Goal: Task Accomplishment & Management: Understand process/instructions

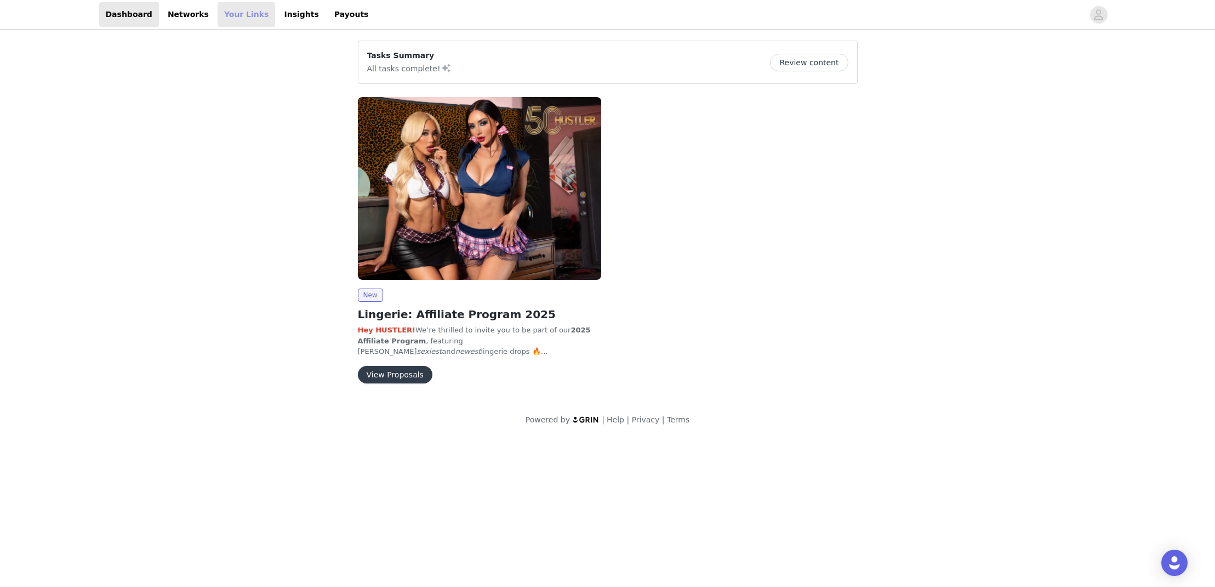
click at [237, 14] on link "Your Links" at bounding box center [247, 14] width 58 height 25
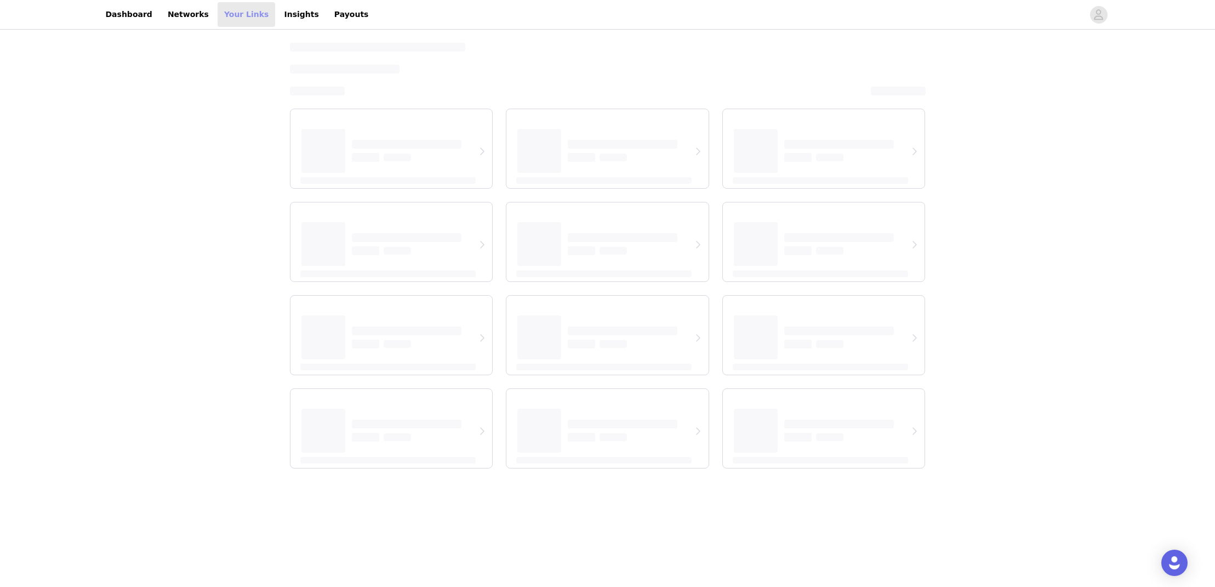
select select "12"
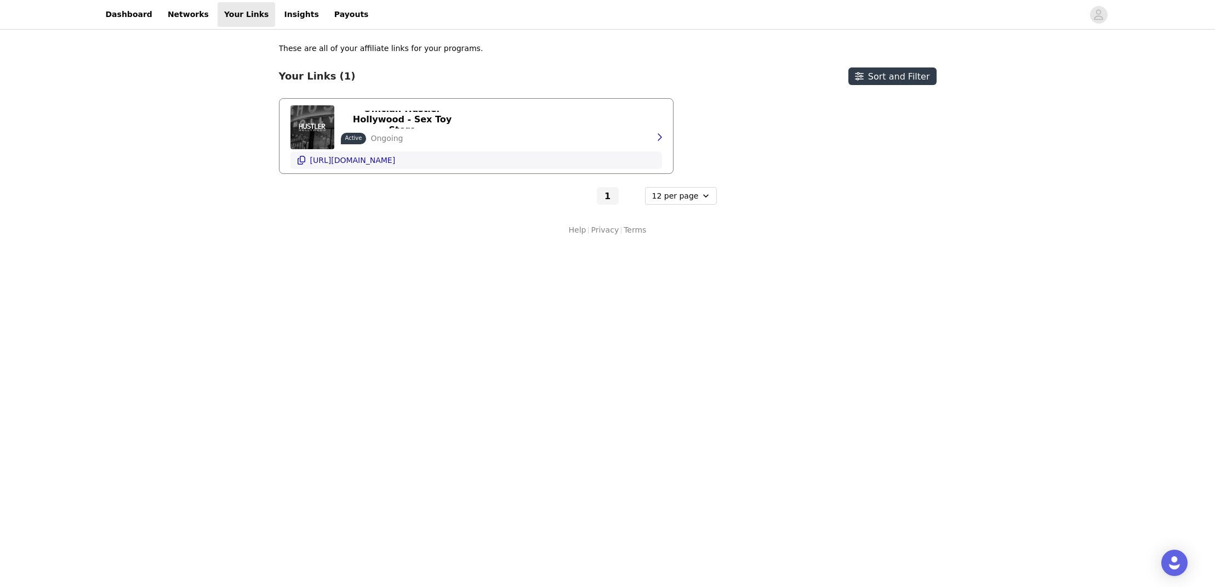
click at [373, 161] on p "[URL][DOMAIN_NAME]" at bounding box center [353, 160] width 86 height 9
click at [681, 563] on icon "Close" at bounding box center [681, 564] width 7 height 7
click at [282, 13] on link "Insights" at bounding box center [301, 14] width 48 height 25
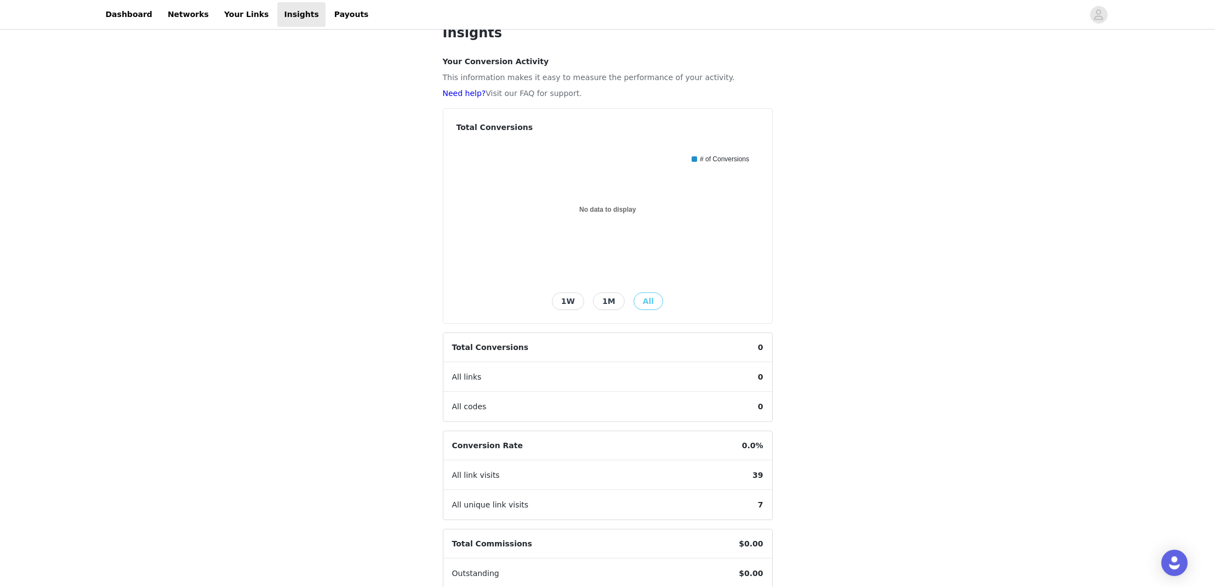
scroll to position [104, 0]
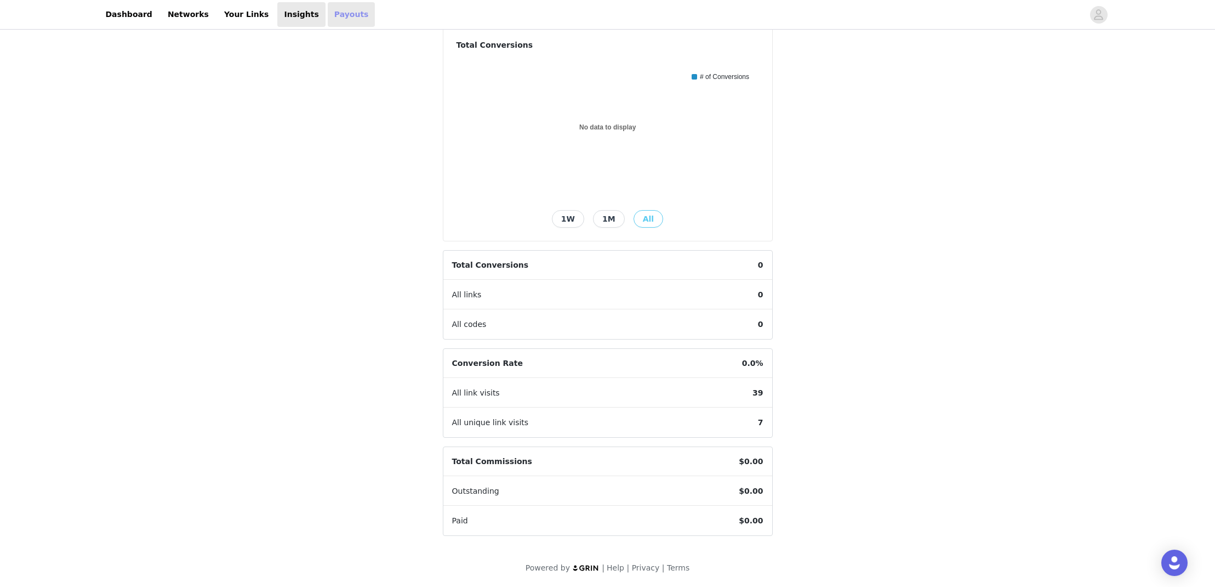
click at [328, 16] on link "Payouts" at bounding box center [352, 14] width 48 height 25
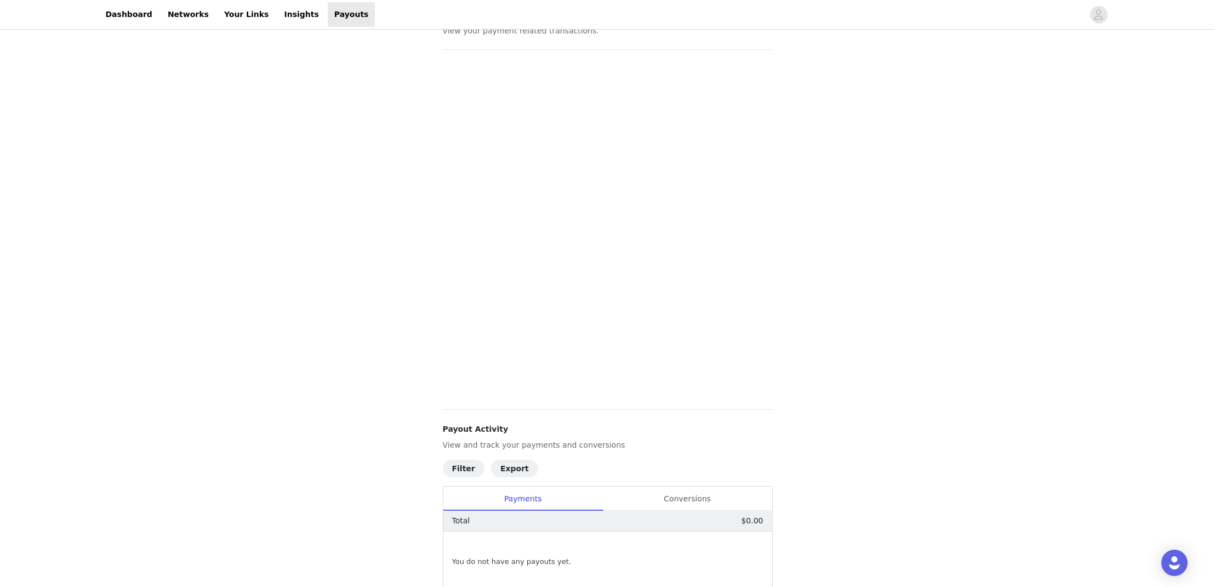
scroll to position [96, 0]
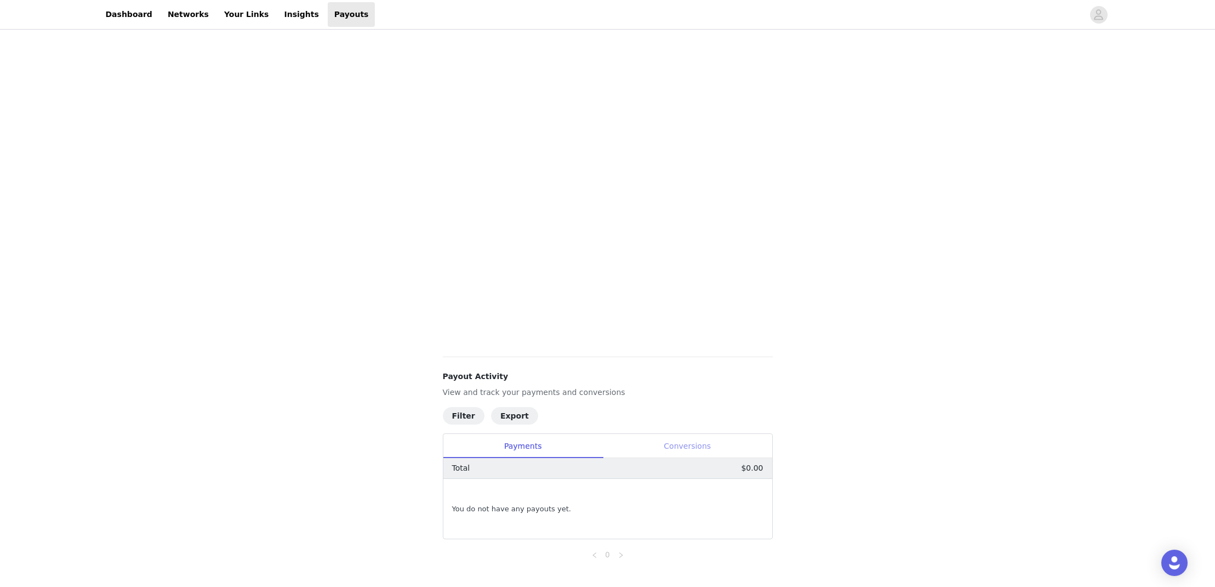
click at [687, 442] on div "Conversions" at bounding box center [687, 446] width 169 height 25
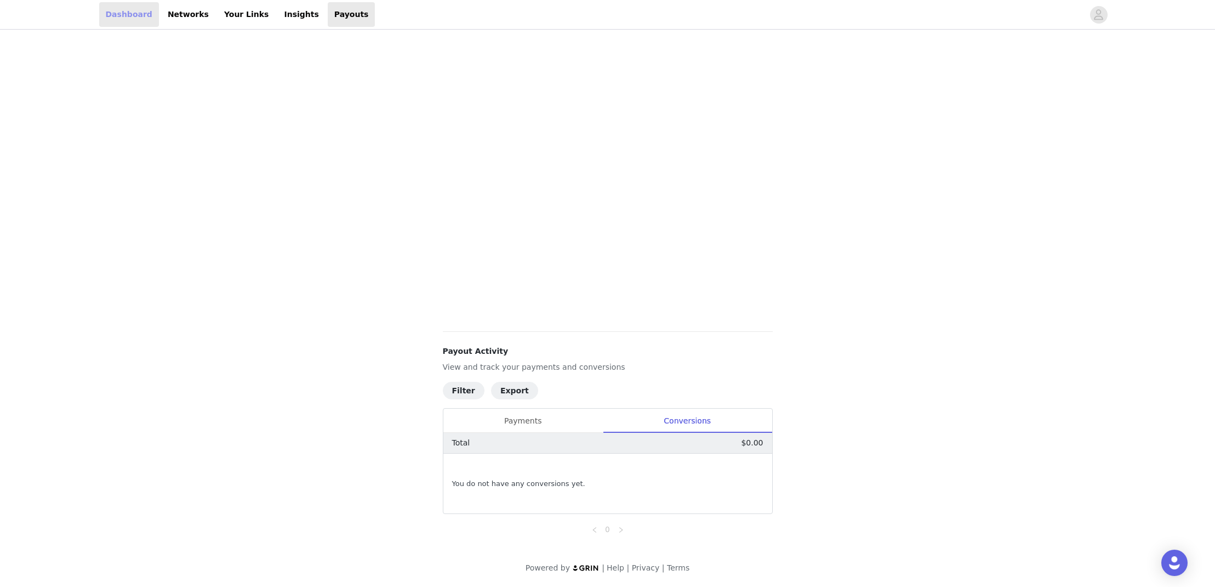
drag, startPoint x: 176, startPoint y: 13, endPoint x: 132, endPoint y: 18, distance: 44.1
click at [176, 14] on link "Networks" at bounding box center [188, 14] width 54 height 25
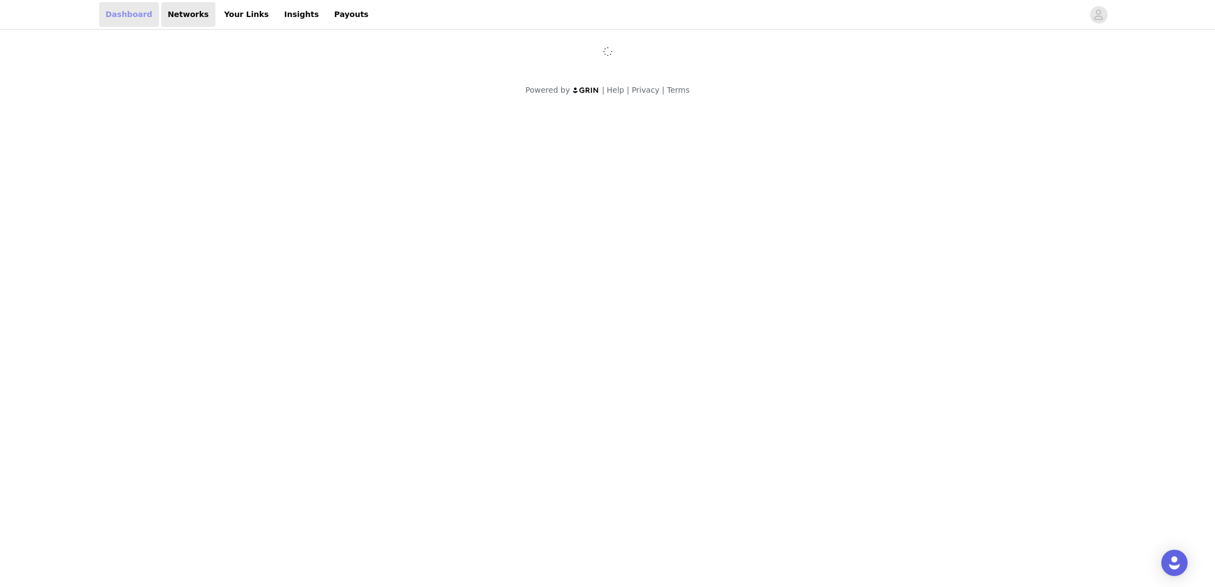
click at [132, 13] on link "Dashboard" at bounding box center [129, 14] width 60 height 25
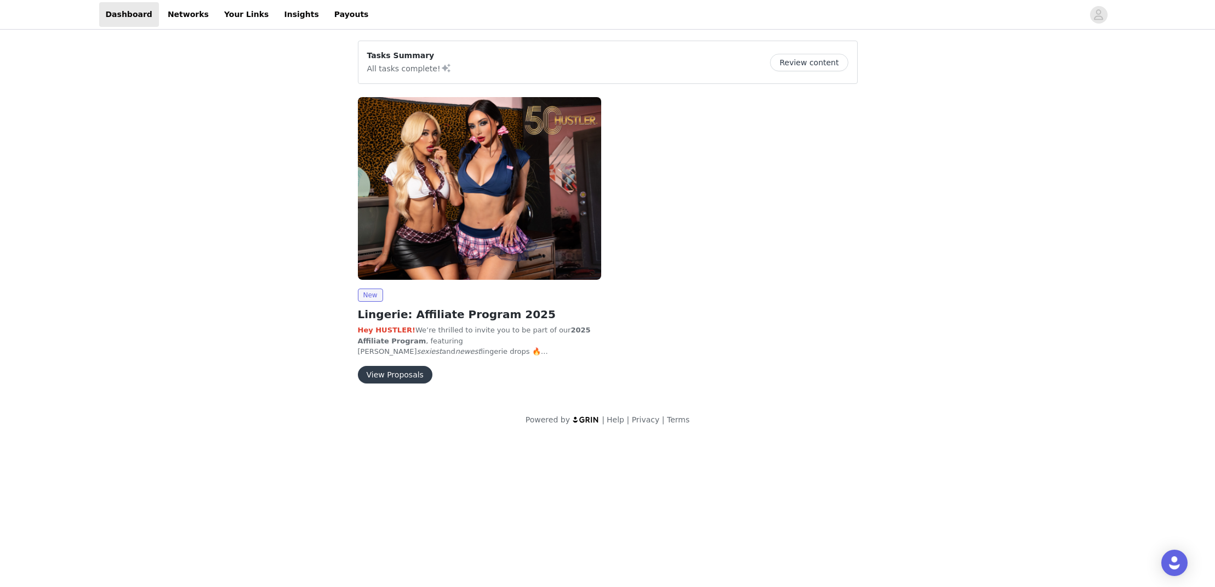
click at [816, 65] on button "Review content" at bounding box center [809, 63] width 78 height 18
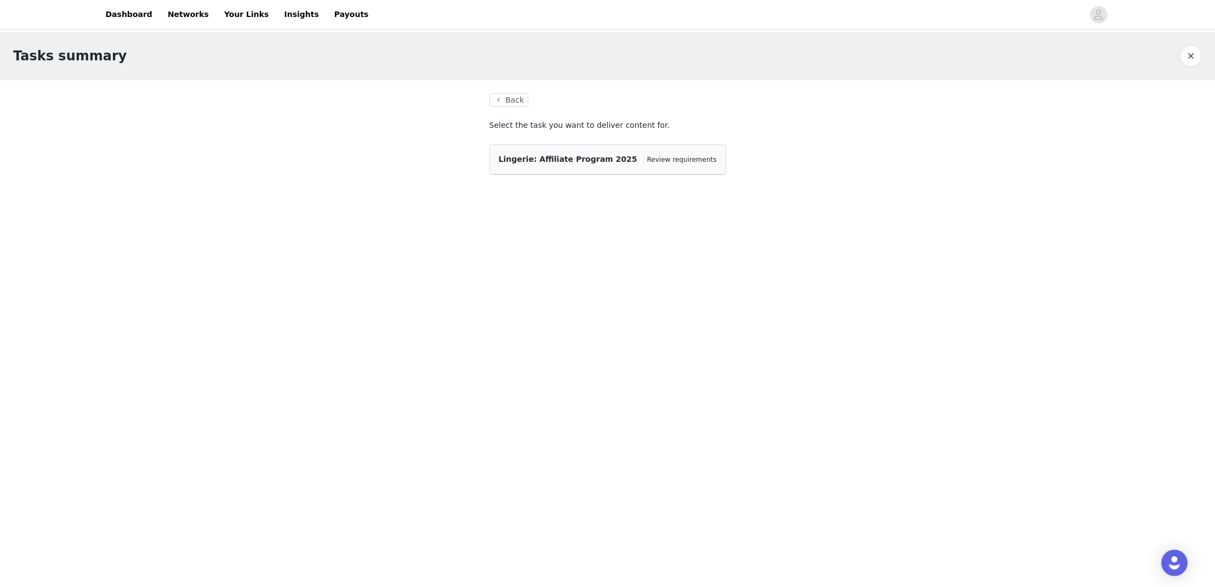
click at [572, 162] on span "Lingerie: Affiliate Program 2025" at bounding box center [568, 159] width 139 height 9
click at [670, 162] on link "Review requirements" at bounding box center [682, 160] width 70 height 8
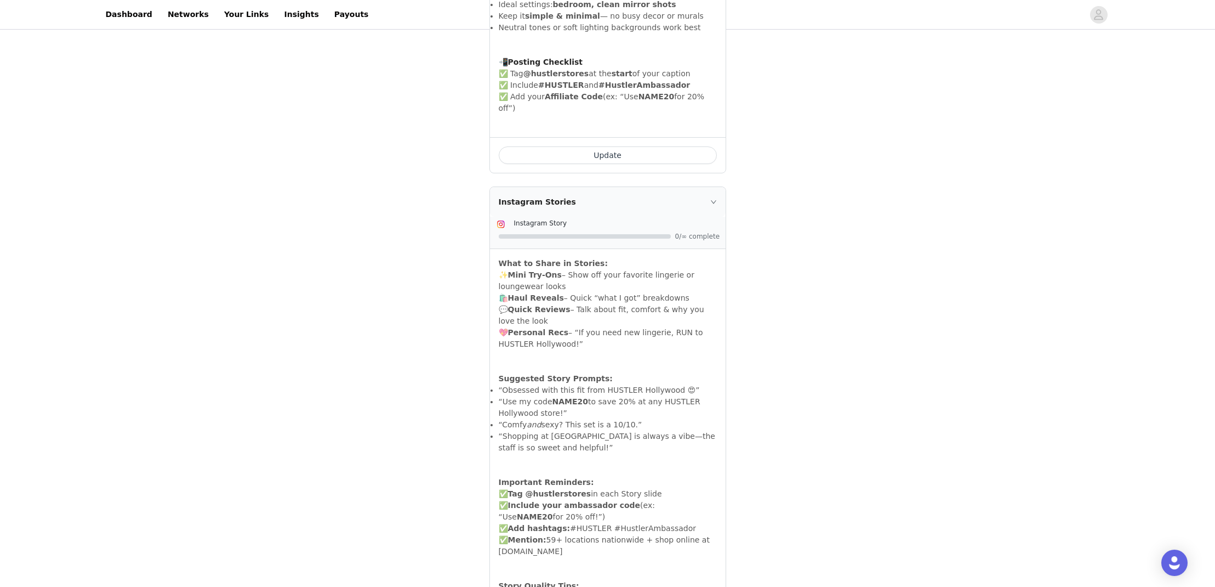
scroll to position [1544, 0]
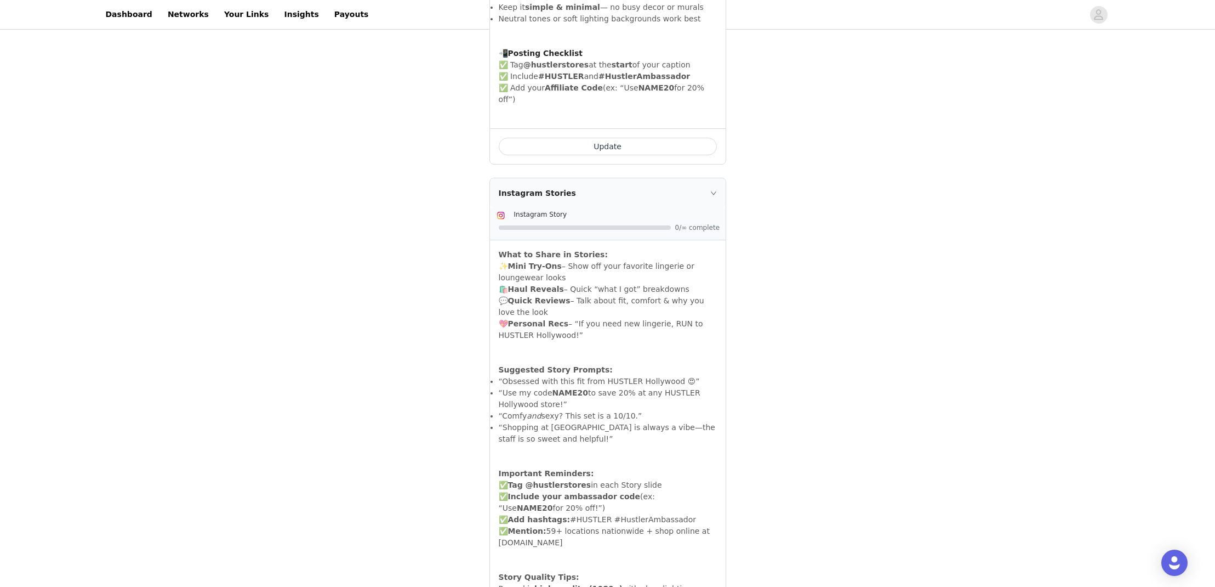
click at [713, 190] on icon "icon: right" at bounding box center [713, 193] width 7 height 7
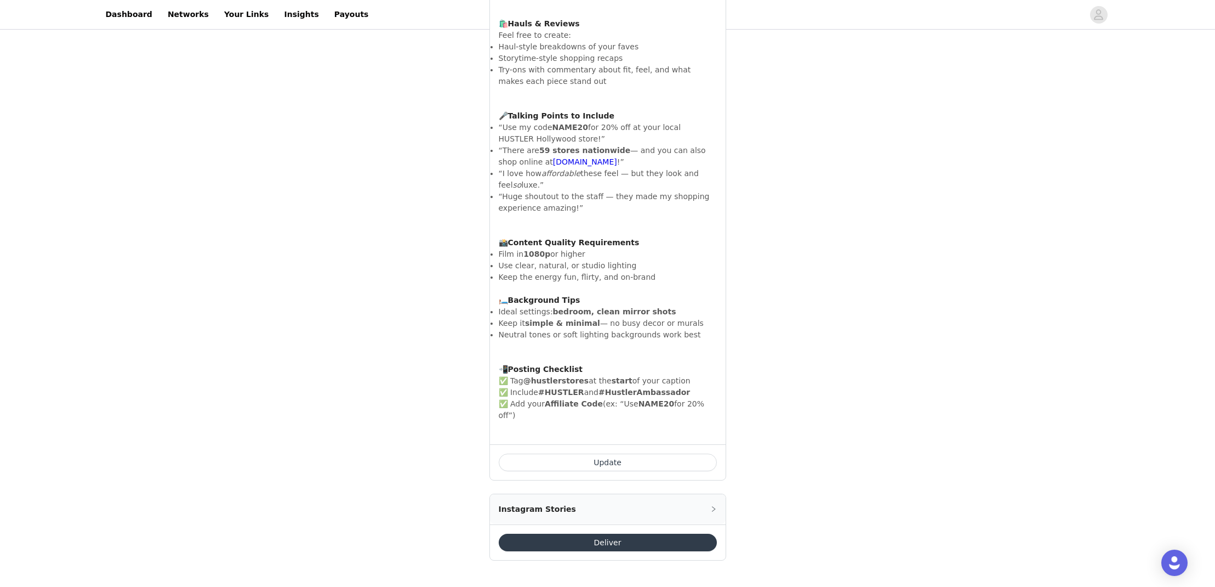
scroll to position [1170, 0]
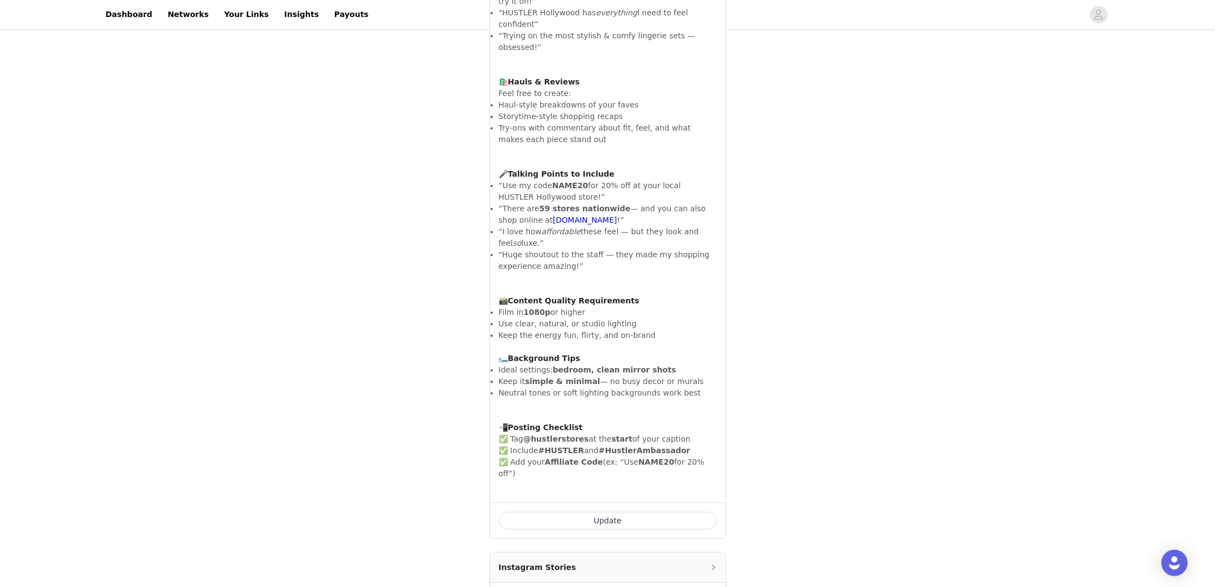
click at [711, 552] on div "Instagram Stories" at bounding box center [608, 567] width 236 height 30
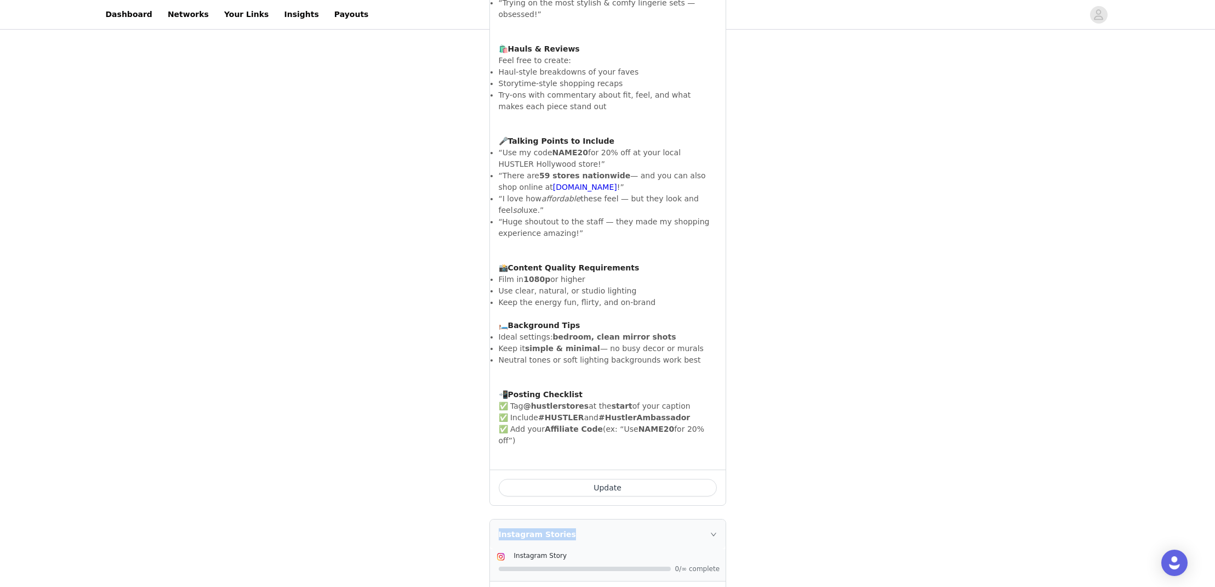
scroll to position [1229, 0]
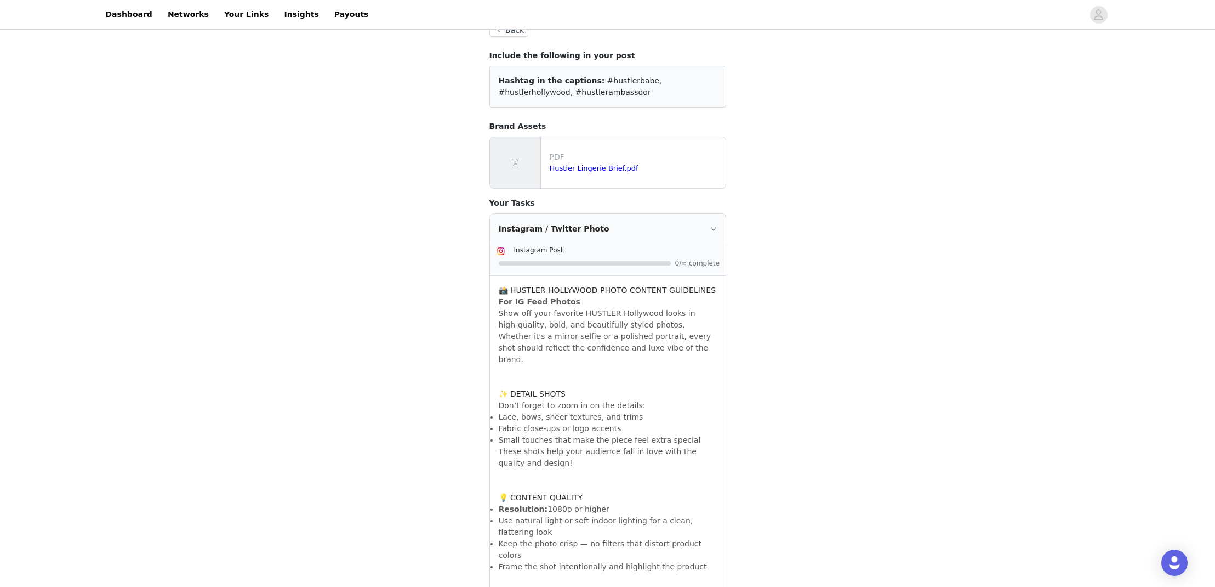
scroll to position [0, 0]
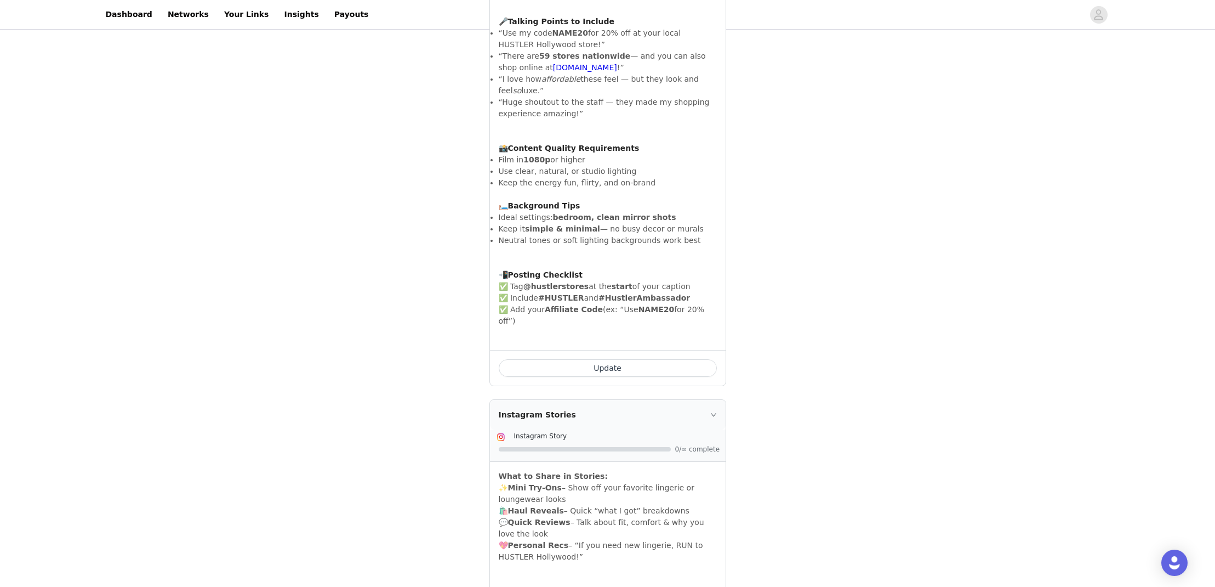
scroll to position [1436, 0]
